Goal: Information Seeking & Learning: Learn about a topic

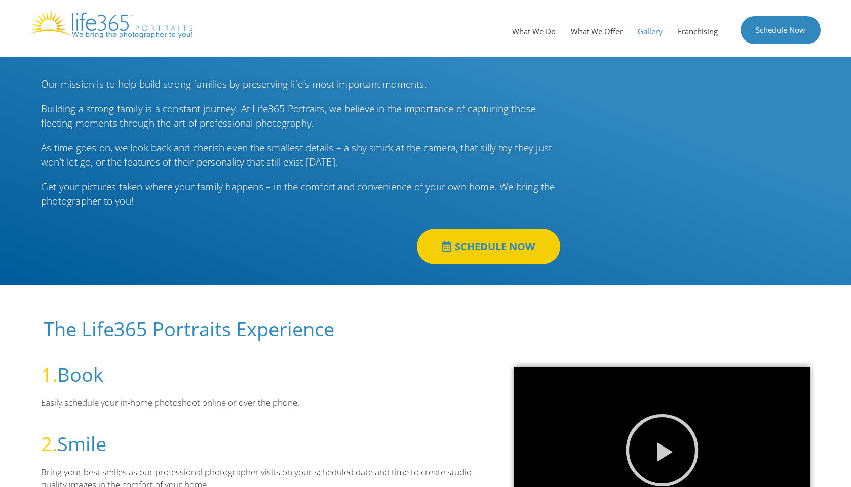
click at [646, 34] on link "Gallery" at bounding box center [650, 31] width 40 height 30
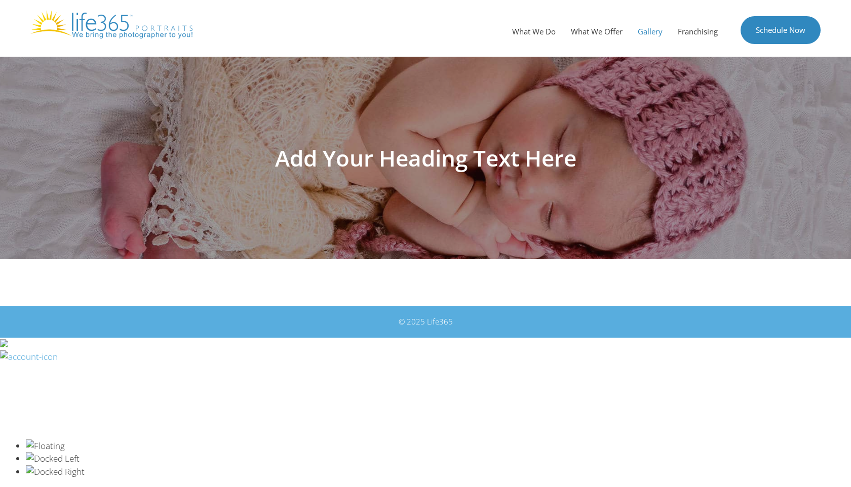
click at [466, 159] on h1 "Add Your Heading Text Here" at bounding box center [425, 158] width 567 height 22
click at [523, 35] on link "What We Do" at bounding box center [533, 31] width 59 height 30
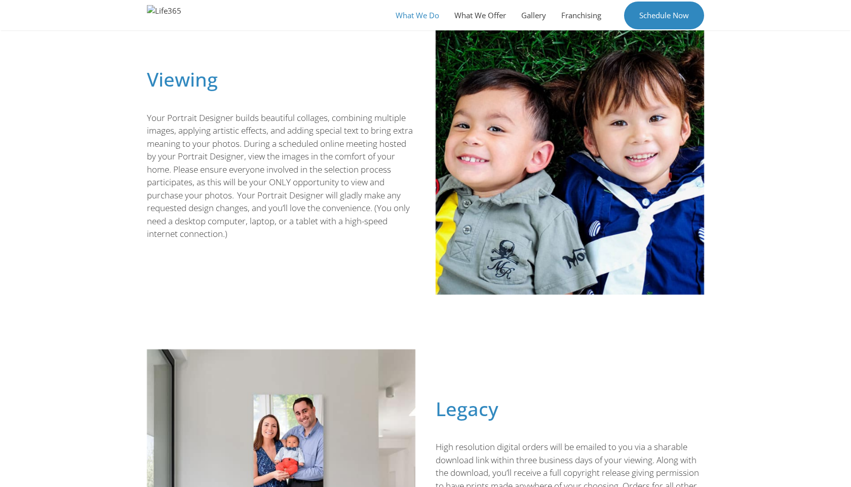
scroll to position [553, 0]
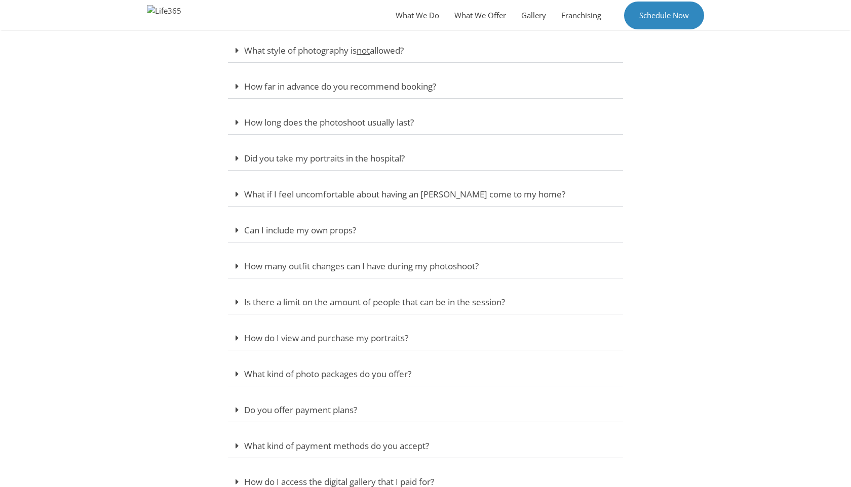
scroll to position [327, 0]
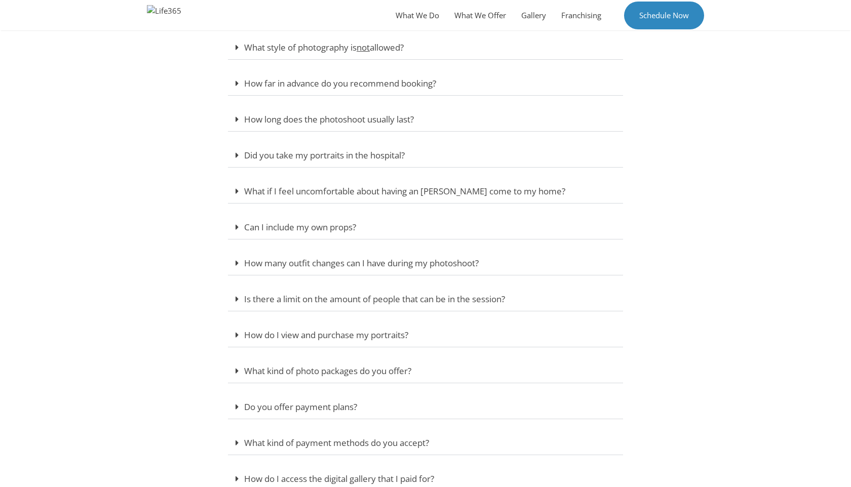
click at [391, 297] on link "Is there a limit on the amount of people that can be in the session?" at bounding box center [374, 299] width 261 height 12
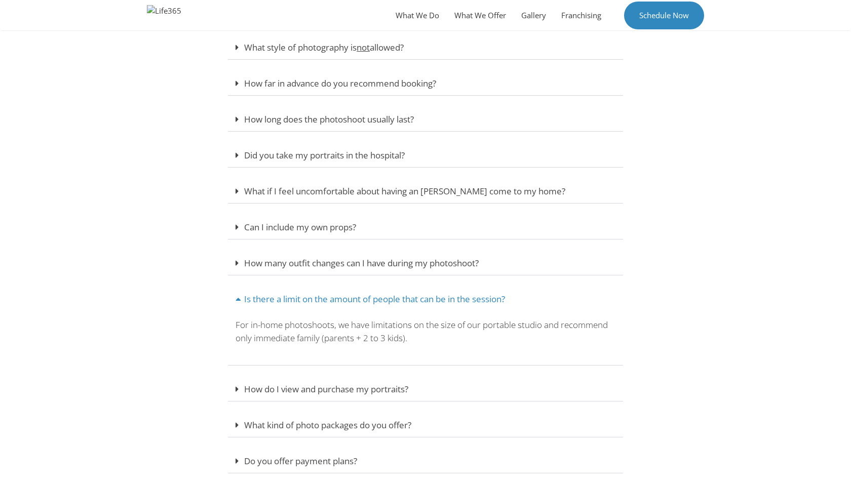
click at [391, 297] on link "Is there a limit on the amount of people that can be in the session?" at bounding box center [374, 299] width 261 height 12
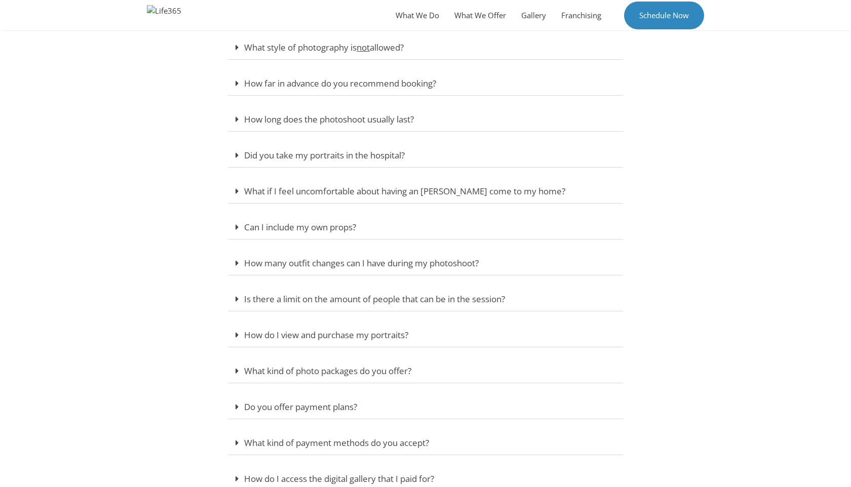
click at [388, 341] on div "How do I view and purchase my portraits?" at bounding box center [425, 335] width 395 height 24
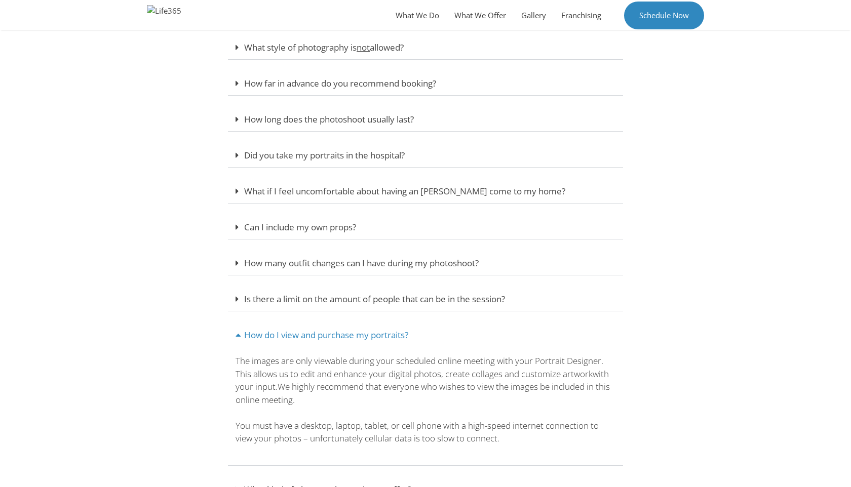
click at [388, 341] on div "How do I view and purchase my portraits?" at bounding box center [425, 335] width 395 height 24
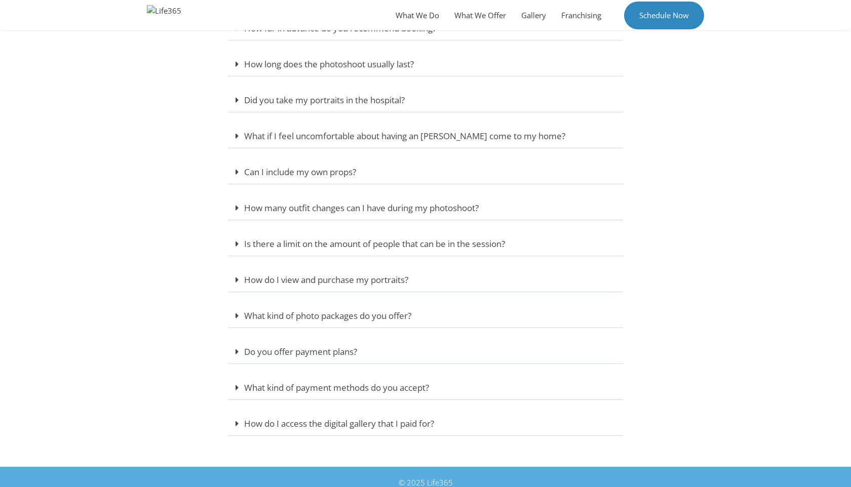
scroll to position [384, 0]
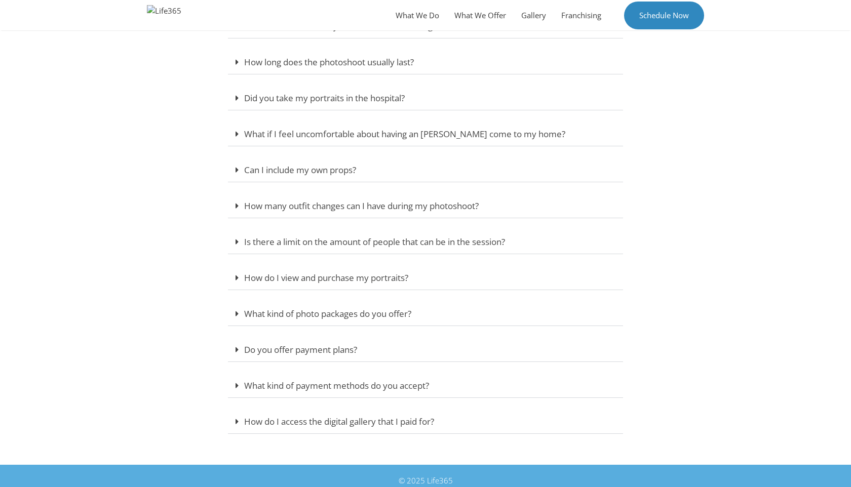
click at [371, 429] on div "How do I access the digital gallery that I paid for?" at bounding box center [425, 422] width 395 height 24
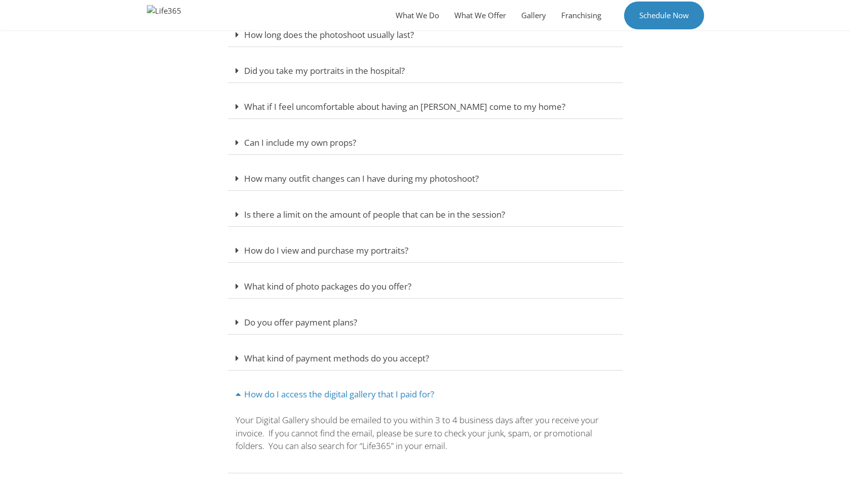
scroll to position [414, 0]
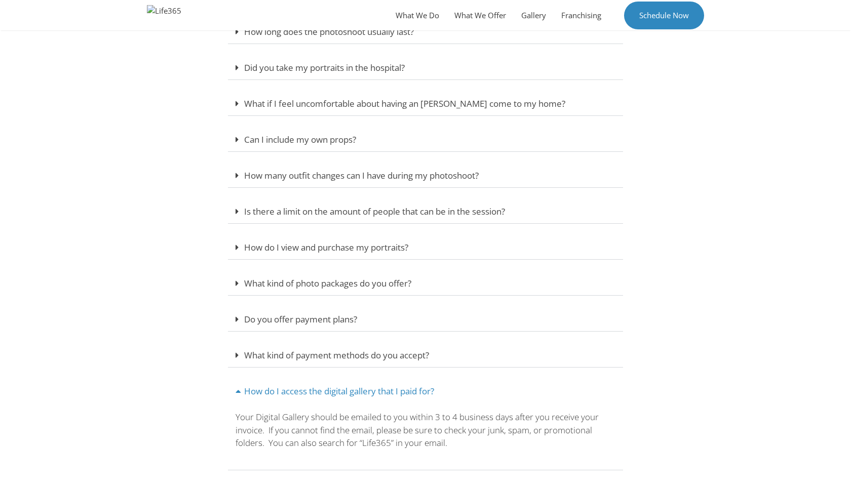
click at [388, 395] on link "How do I access the digital gallery that I paid for?" at bounding box center [339, 391] width 190 height 12
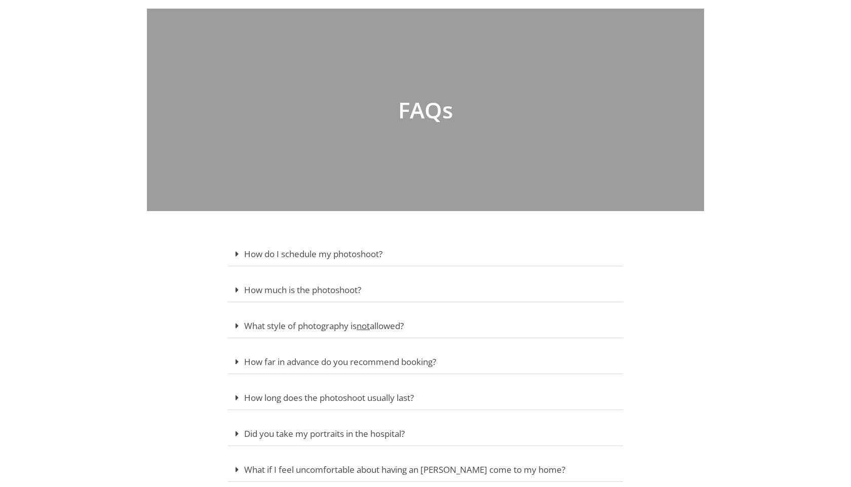
scroll to position [0, 0]
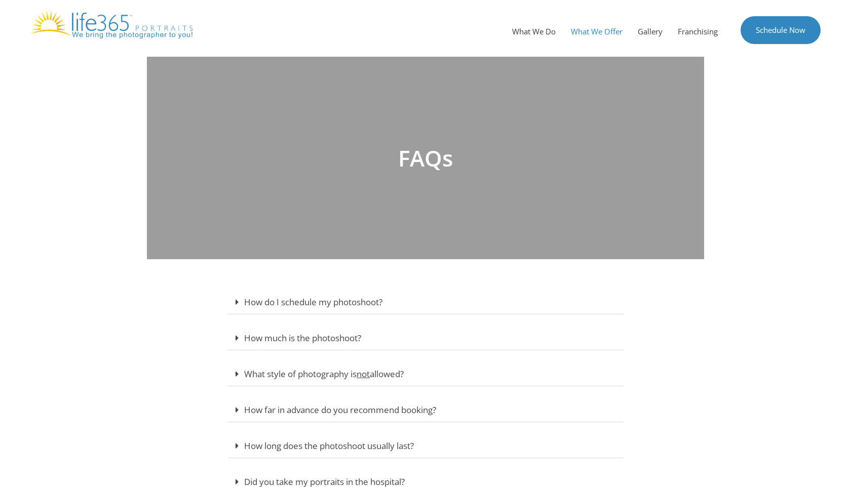
click at [583, 34] on link "What We Offer" at bounding box center [596, 31] width 67 height 30
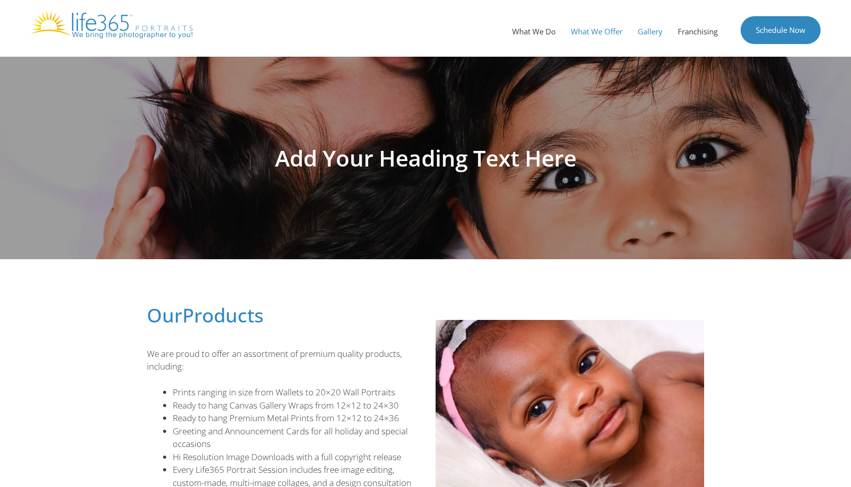
click at [640, 29] on link "Gallery" at bounding box center [650, 31] width 40 height 30
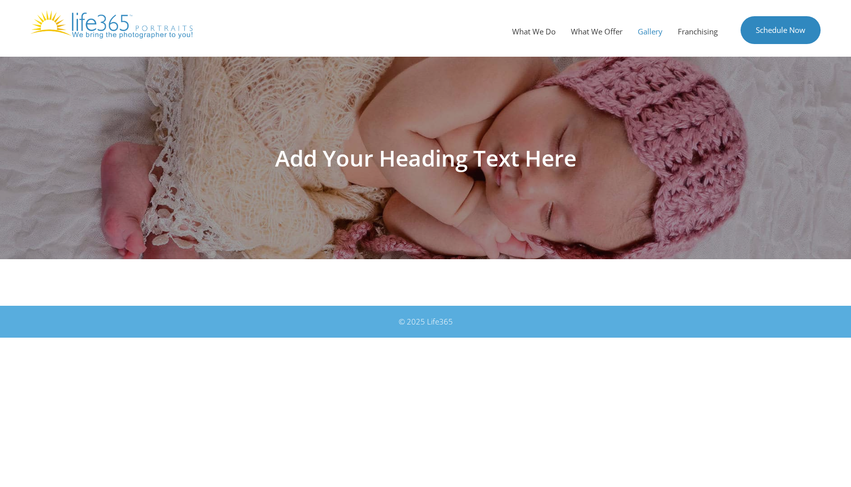
click at [526, 165] on h1 "Add Your Heading Text Here" at bounding box center [425, 158] width 567 height 22
click at [701, 32] on link "Franchising" at bounding box center [697, 31] width 55 height 30
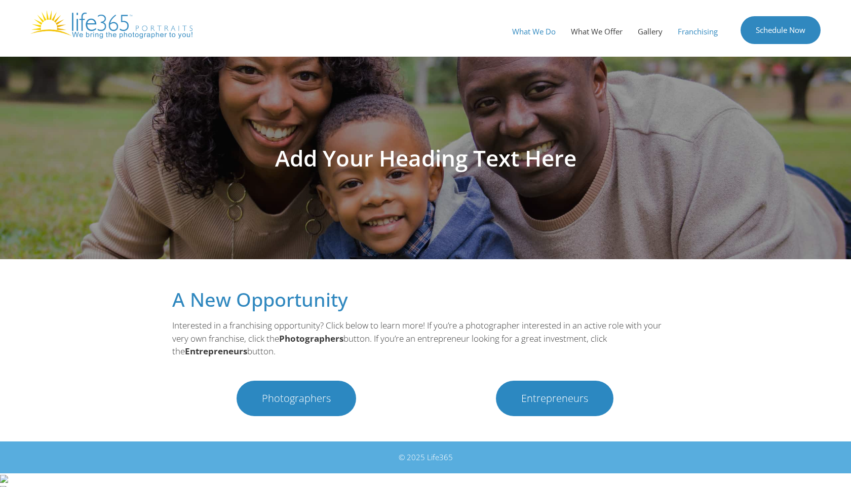
click at [535, 29] on link "What We Do" at bounding box center [533, 31] width 59 height 30
